Goal: Task Accomplishment & Management: Complete application form

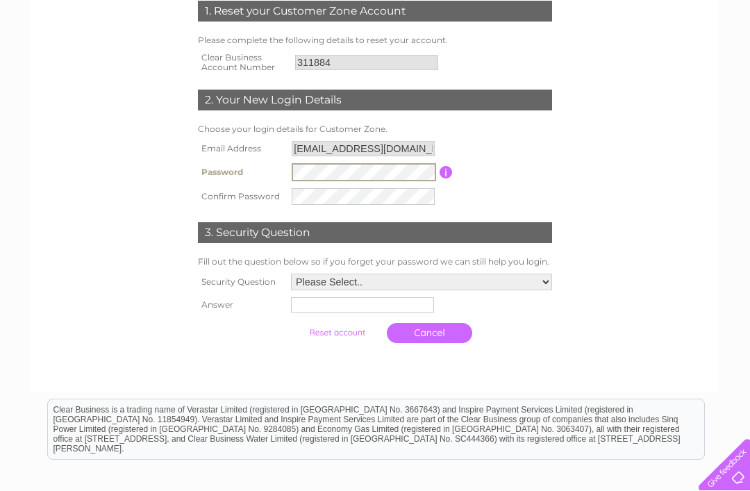
scroll to position [213, 0]
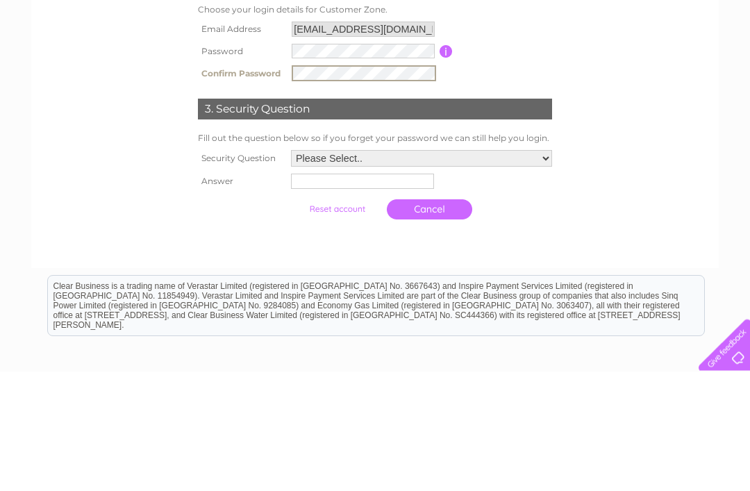
click at [522, 270] on select "Please Select.. In what town or city was your first job? In what town or city d…" at bounding box center [421, 278] width 261 height 17
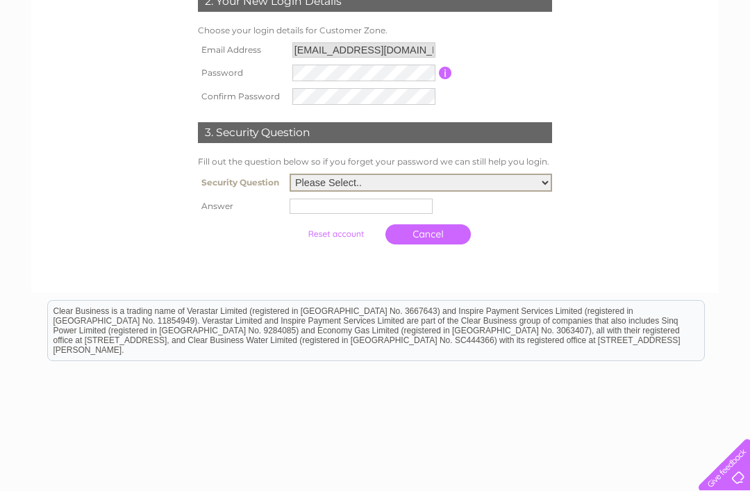
select select "4"
click at [306, 213] on input "text" at bounding box center [361, 206] width 143 height 15
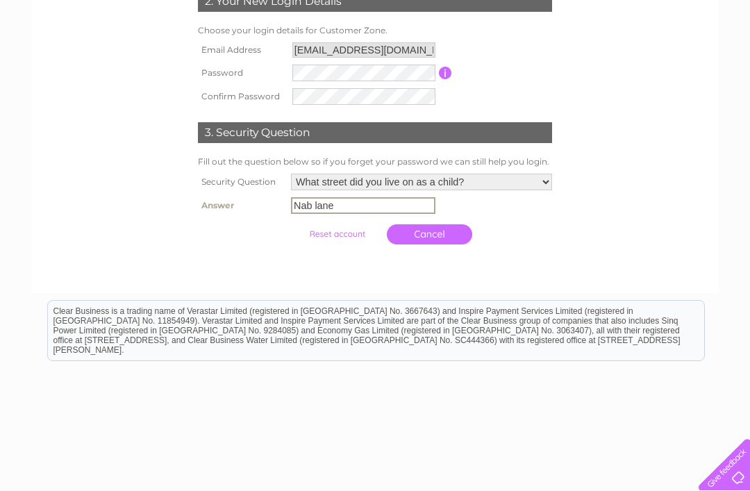
type input "Nab lane"
click at [419, 239] on link "Cancel" at bounding box center [429, 234] width 85 height 20
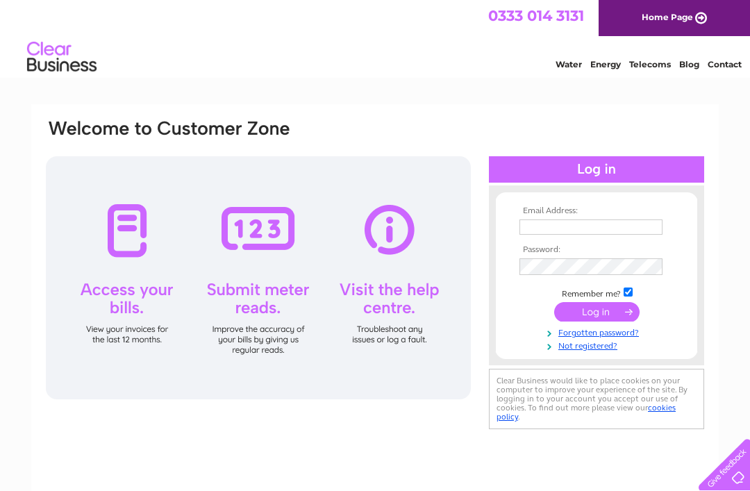
click at [570, 233] on input "text" at bounding box center [590, 226] width 143 height 15
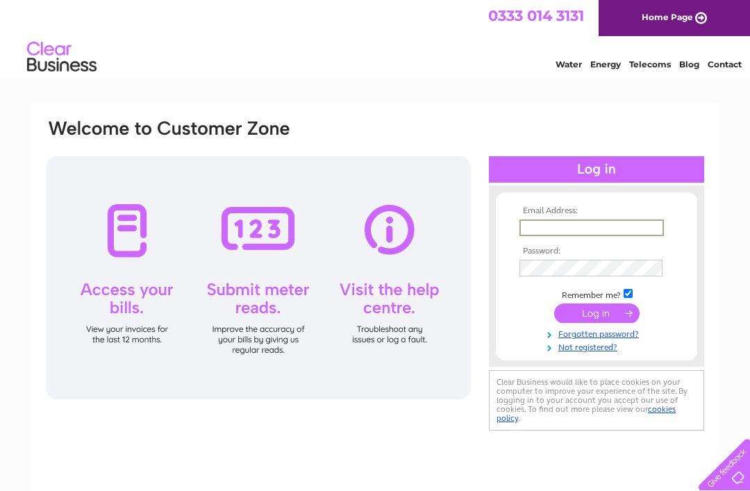
type input "[EMAIL_ADDRESS][DOMAIN_NAME]"
click at [597, 314] on input "submit" at bounding box center [596, 312] width 85 height 19
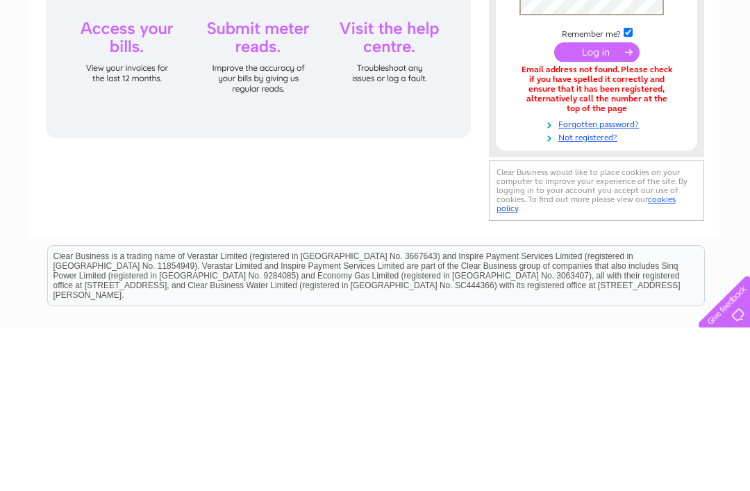
click at [602, 206] on input "submit" at bounding box center [596, 215] width 85 height 19
